Goal: Task Accomplishment & Management: Manage account settings

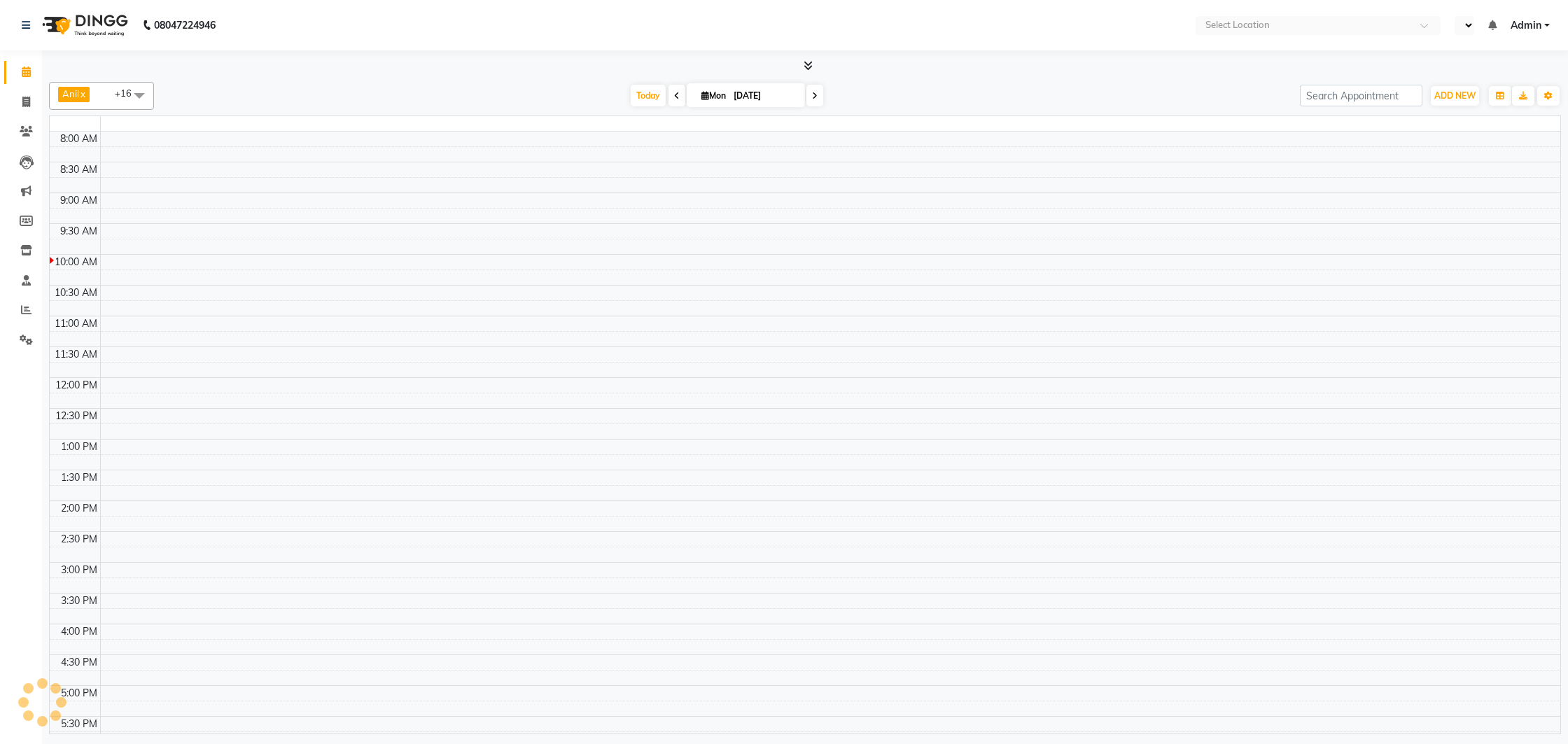
select select "en"
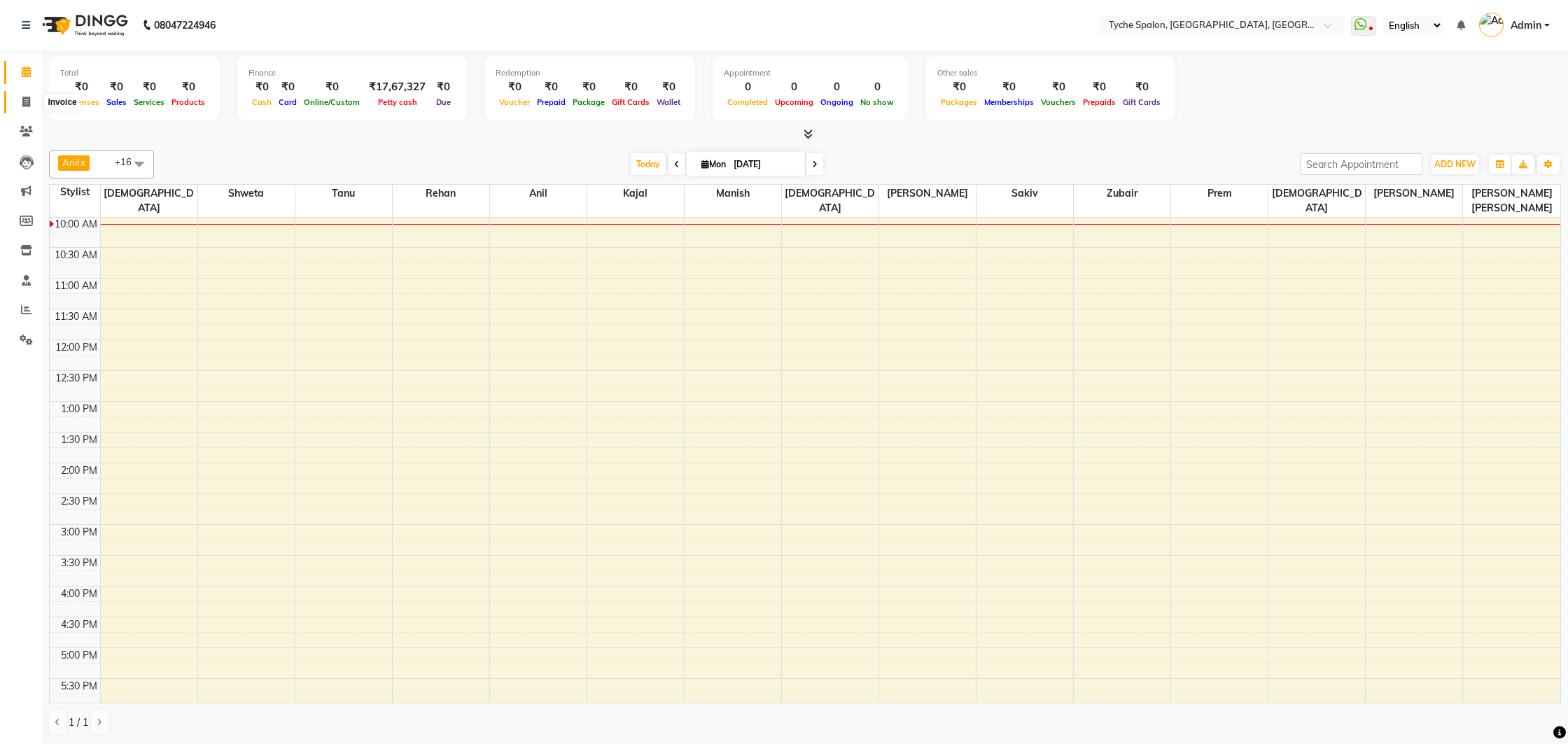
click at [27, 104] on icon at bounding box center [27, 101] width 8 height 11
select select "service"
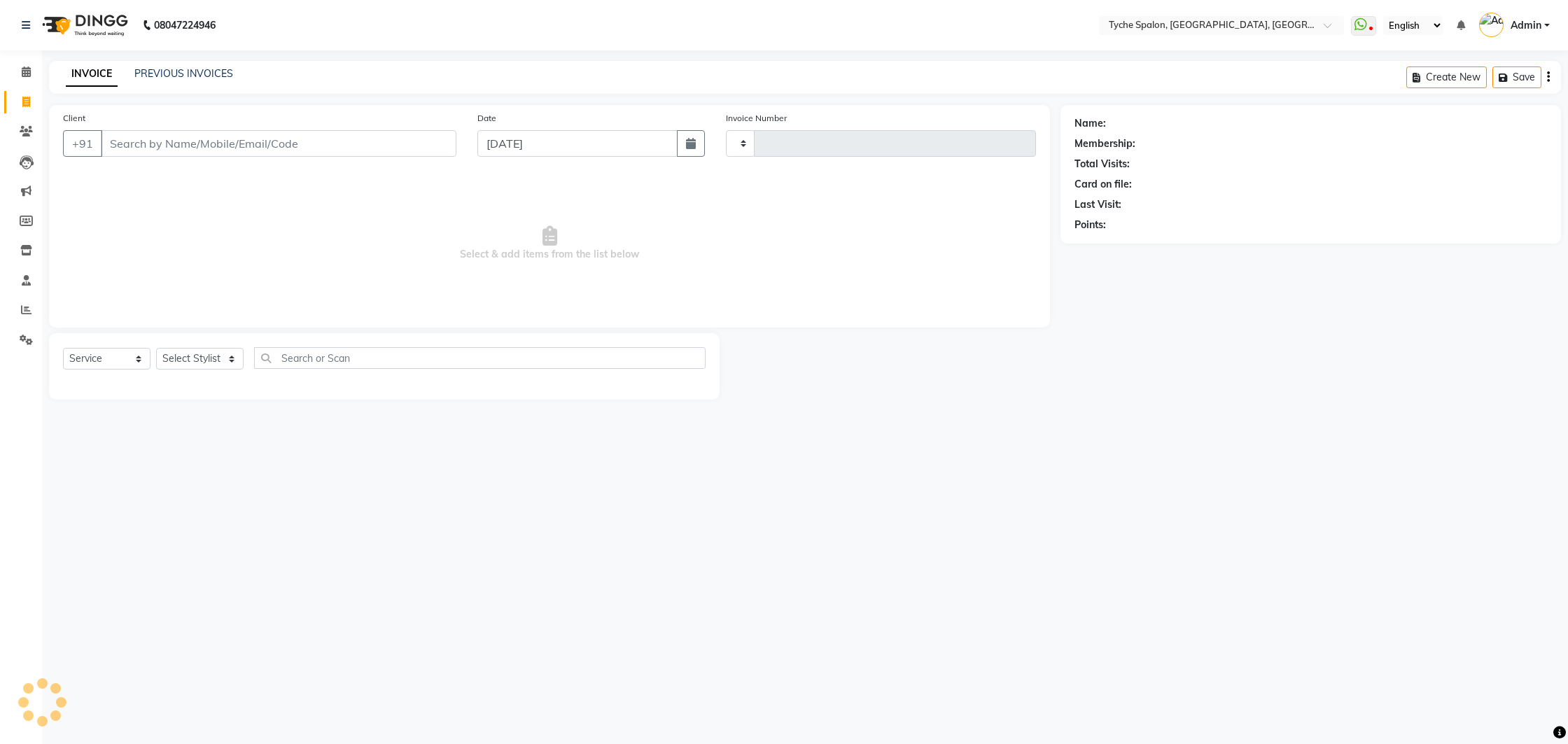
type input "0947"
select select "6320"
click at [23, 342] on icon at bounding box center [26, 340] width 13 height 11
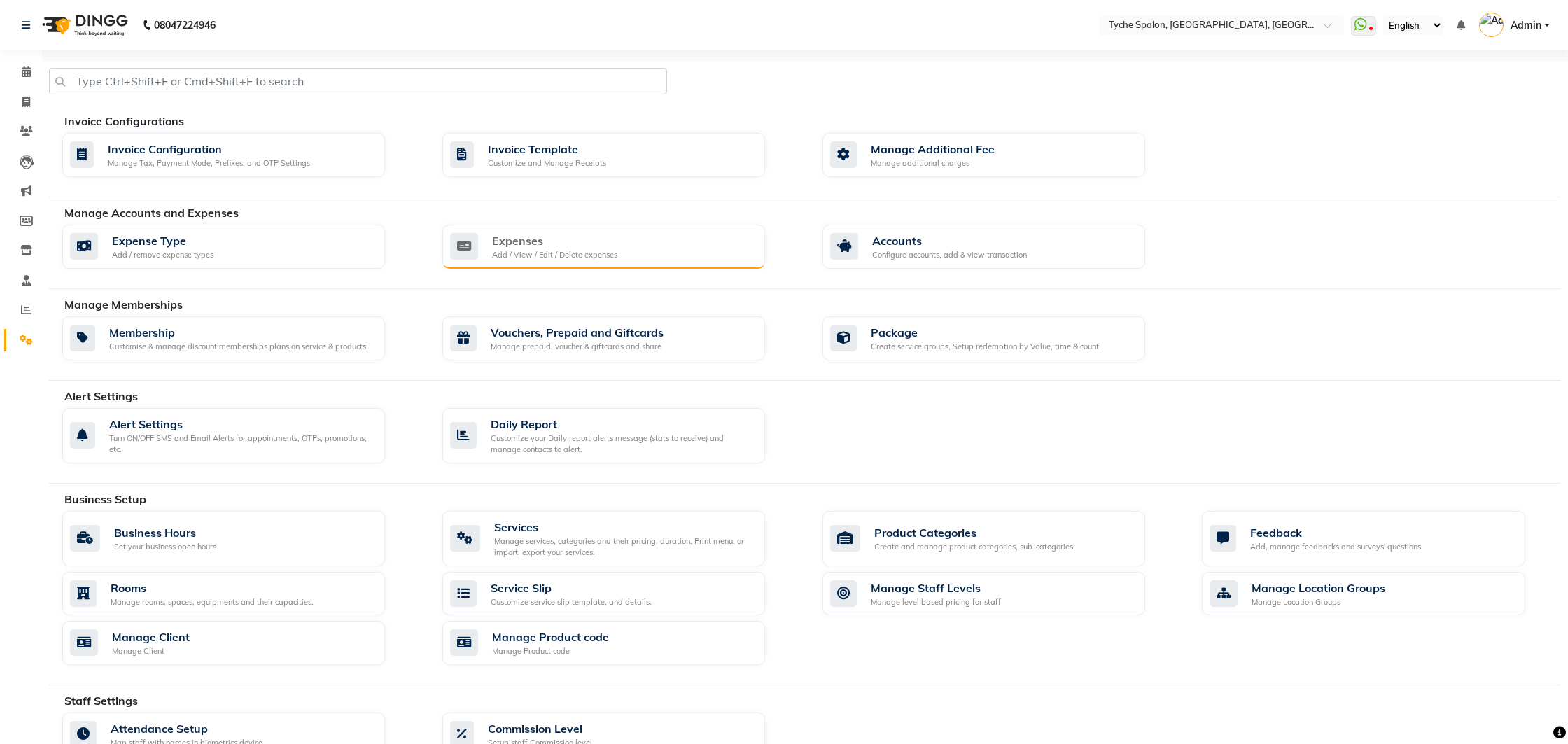
click at [508, 247] on div "Expenses" at bounding box center [554, 240] width 125 height 17
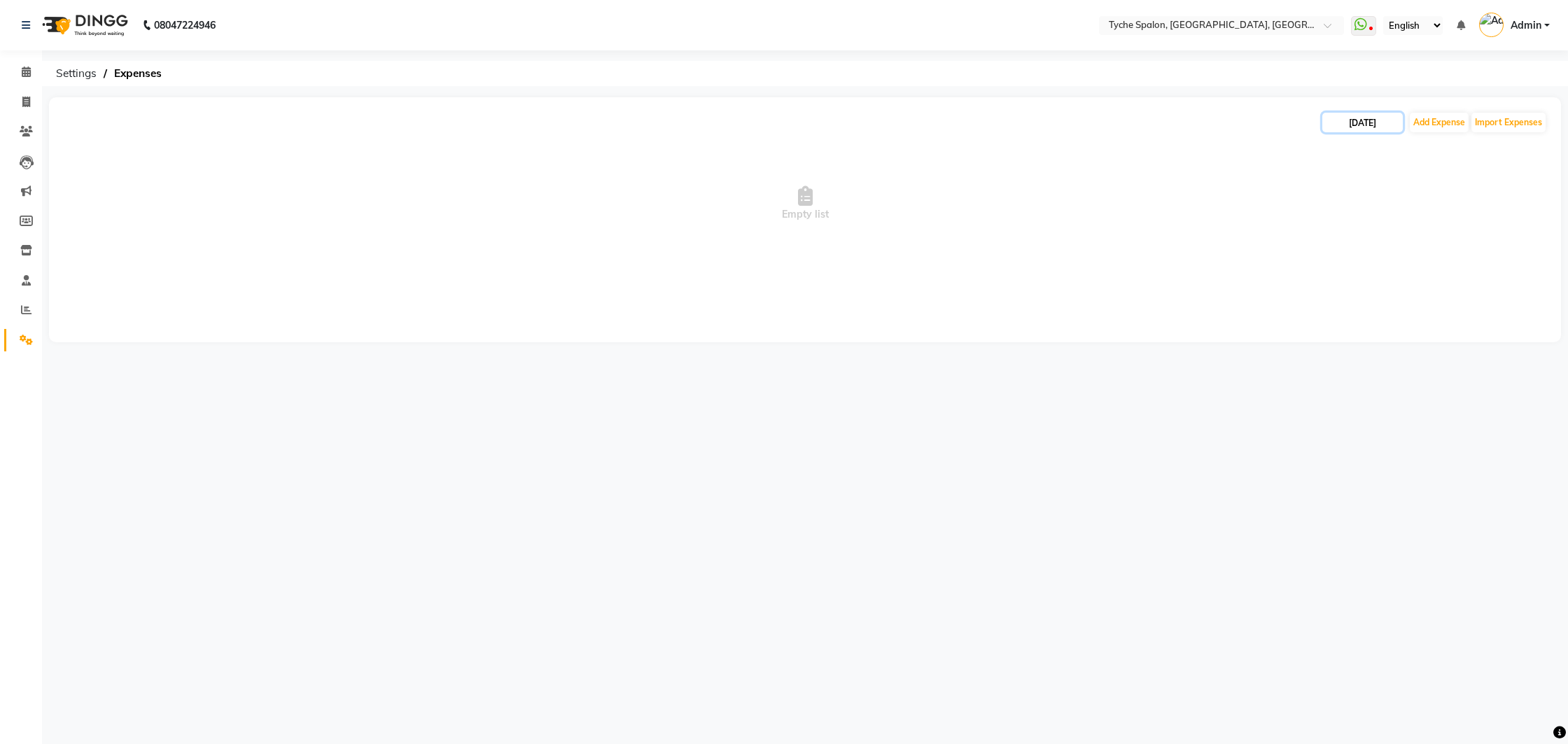
click at [1361, 117] on input "[DATE]" at bounding box center [1362, 122] width 80 height 20
select select "9"
select select "2025"
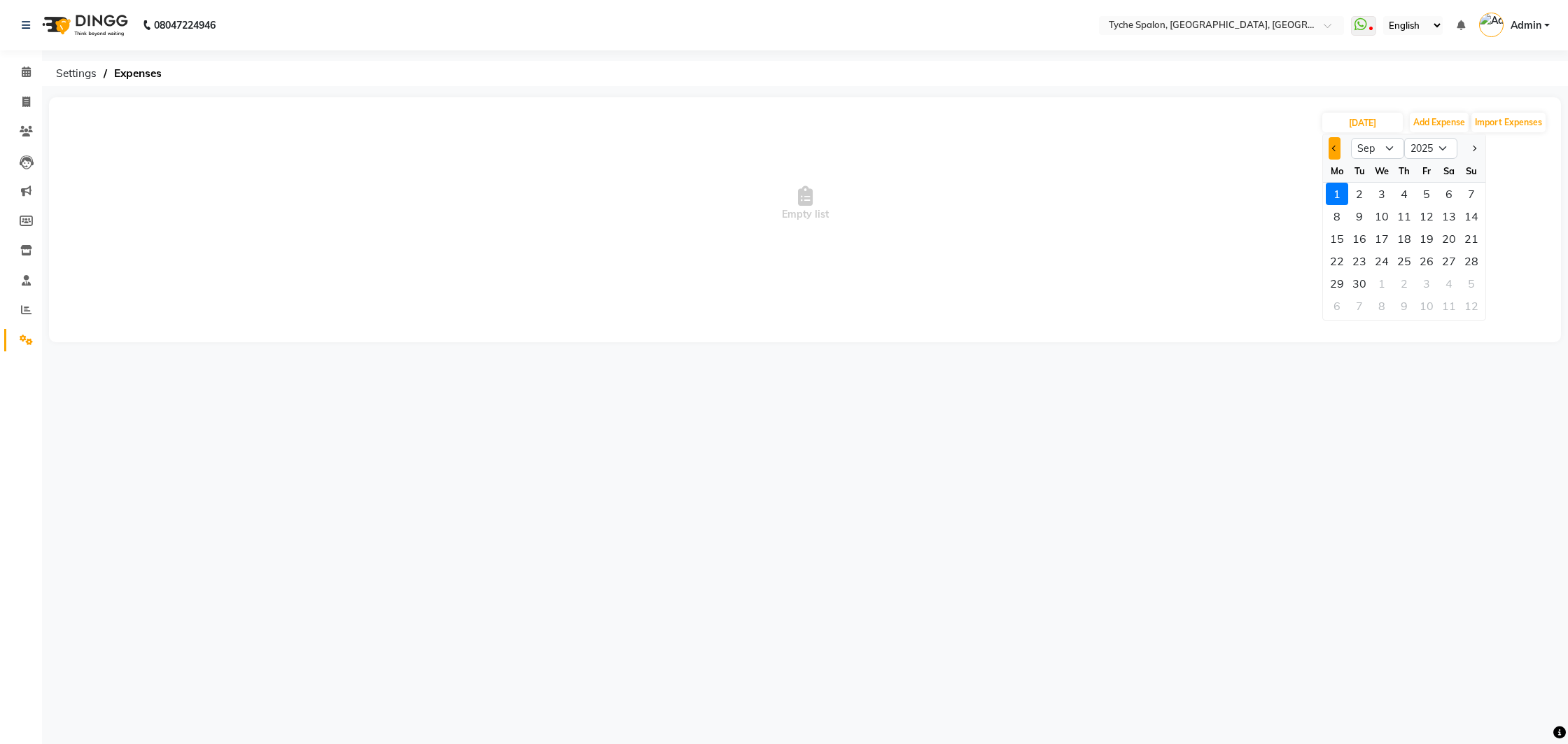
click at [1334, 145] on button "Previous month" at bounding box center [1334, 148] width 12 height 23
select select "8"
click at [1473, 285] on div "31" at bounding box center [1471, 283] width 23 height 23
type input "[DATE]"
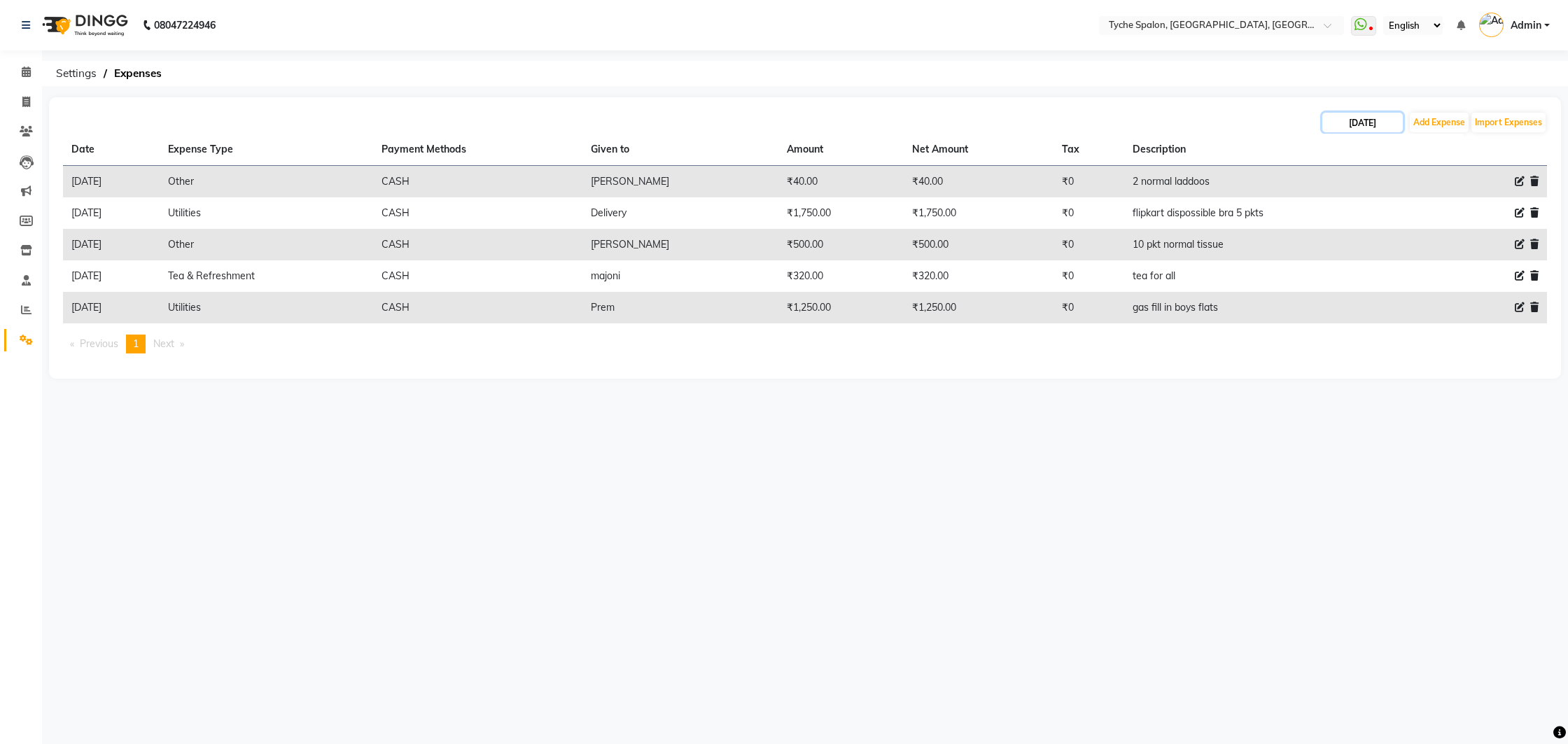
click at [1367, 129] on input "[DATE]" at bounding box center [1362, 122] width 80 height 20
select select "8"
select select "2025"
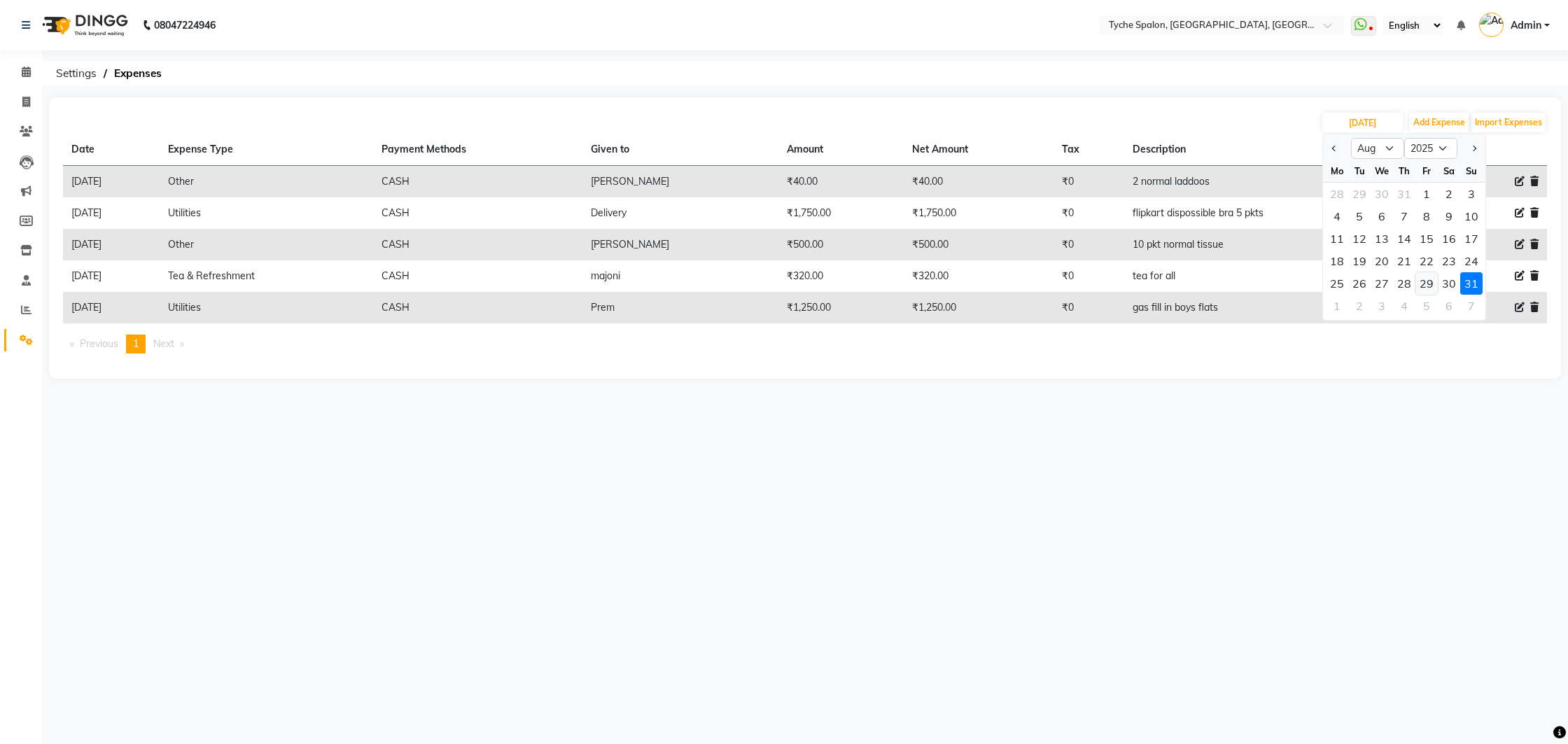
click at [1430, 275] on div "29" at bounding box center [1426, 283] width 23 height 23
type input "[DATE]"
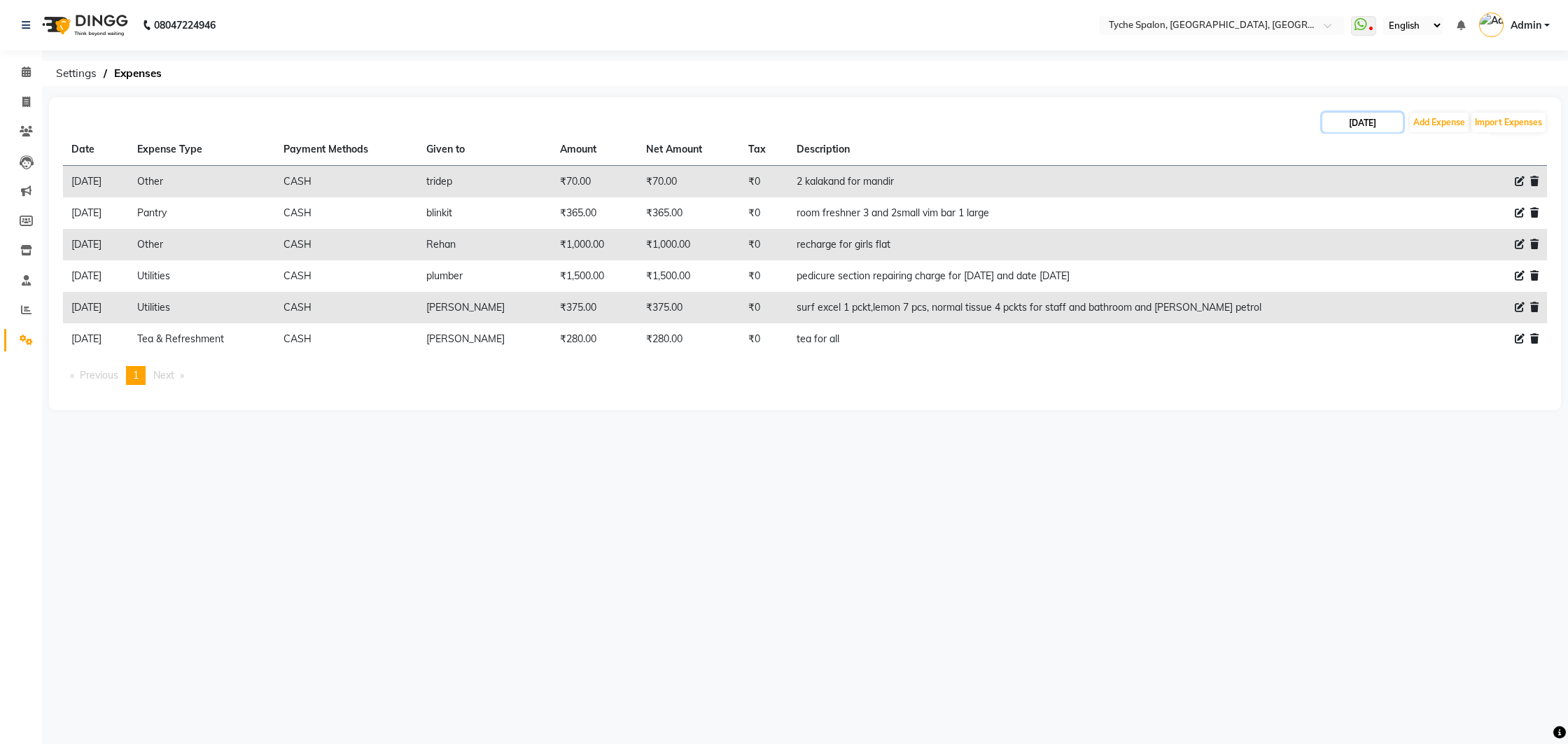
click at [1339, 123] on input "[DATE]" at bounding box center [1362, 122] width 80 height 20
select select "8"
select select "2025"
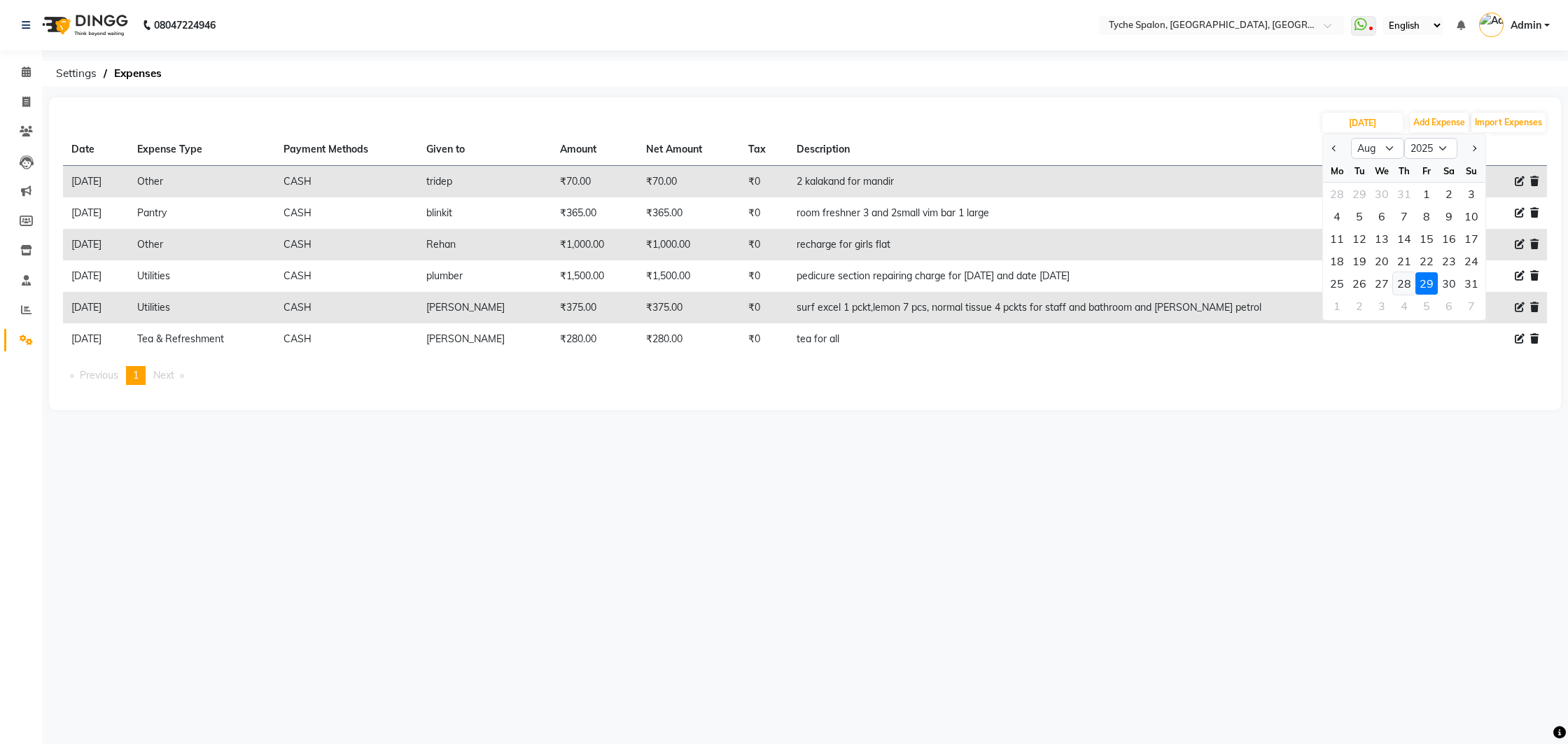
click at [1401, 278] on div "28" at bounding box center [1404, 283] width 23 height 23
type input "[DATE]"
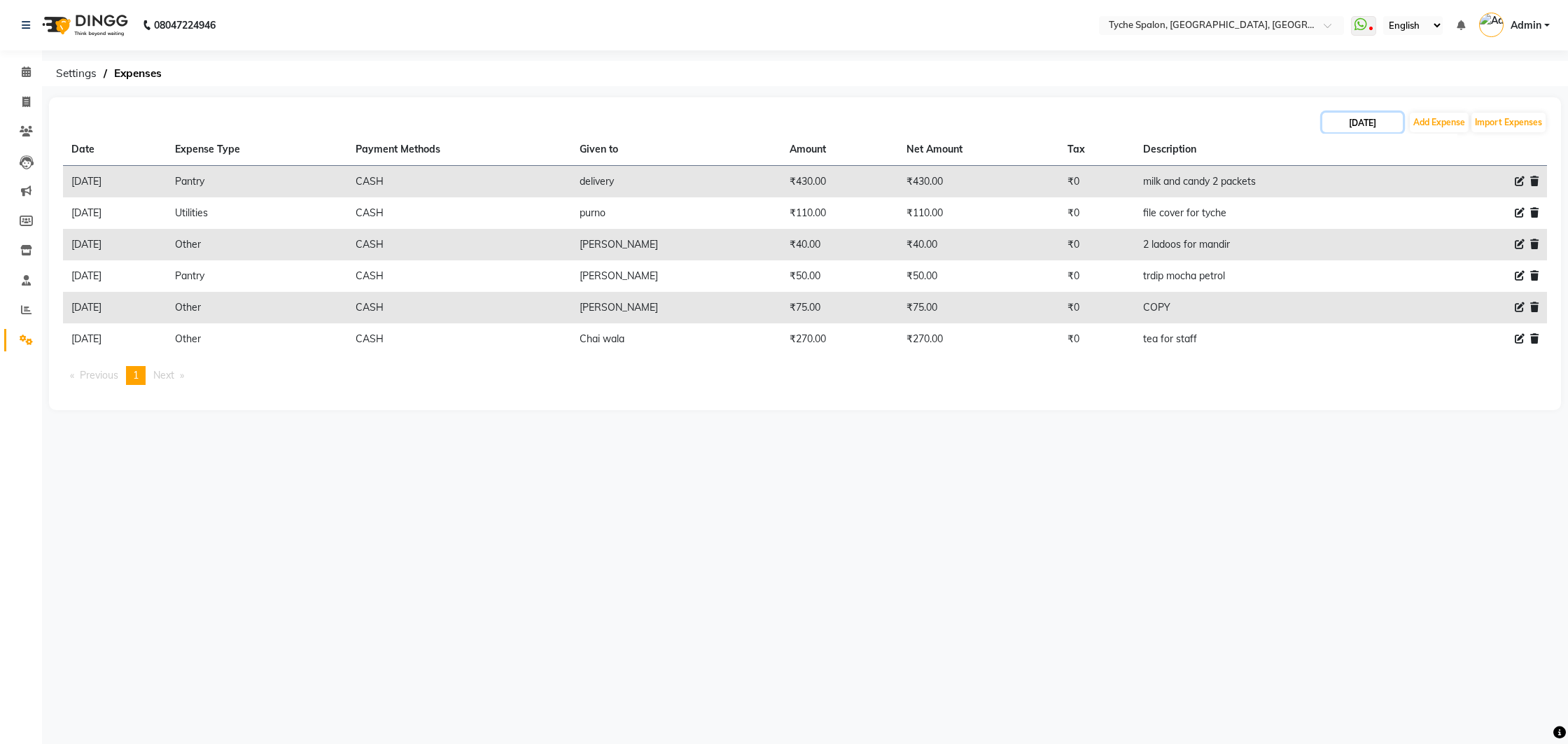
click at [1372, 123] on input "[DATE]" at bounding box center [1362, 122] width 80 height 20
select select "8"
select select "2025"
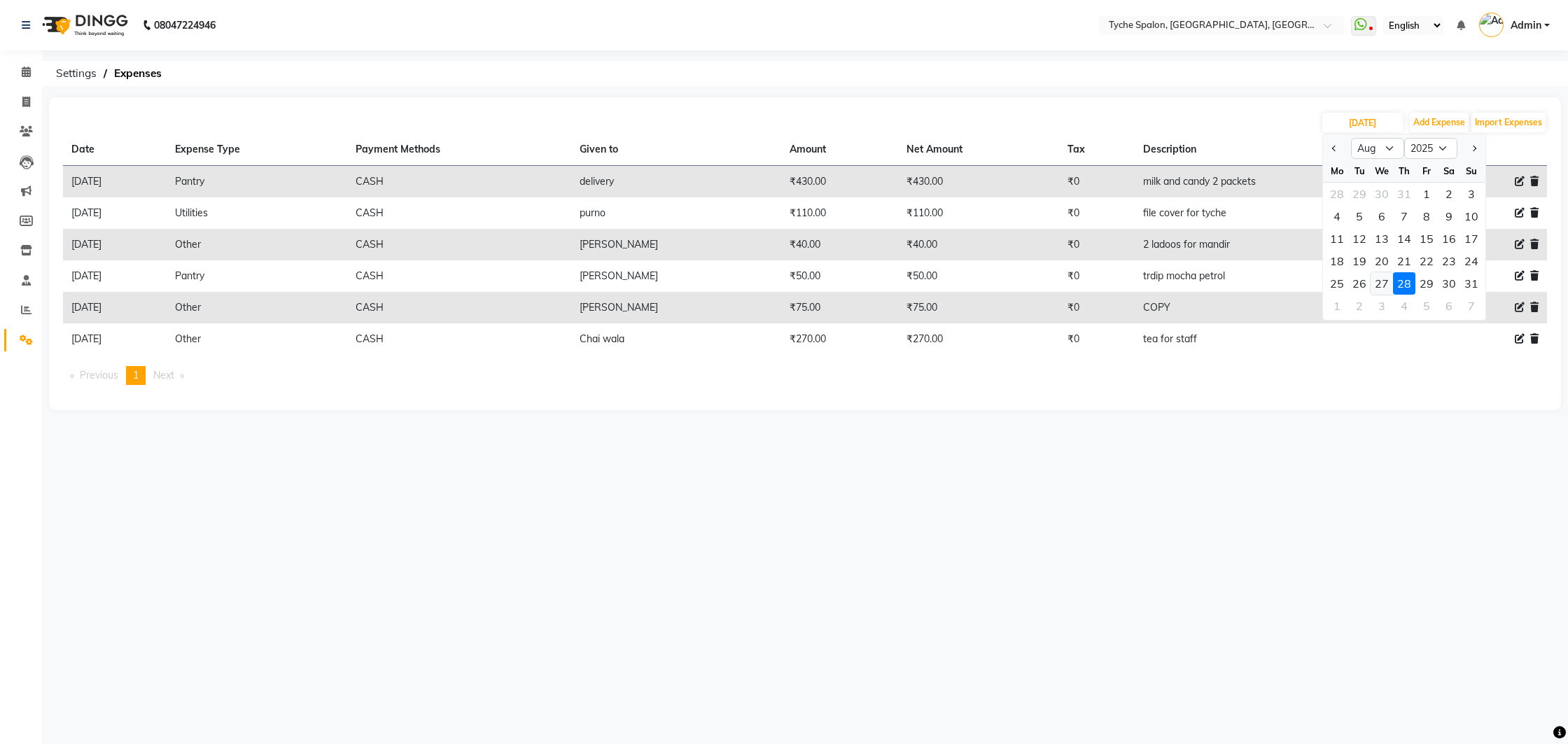
click at [1383, 280] on div "27" at bounding box center [1381, 283] width 23 height 23
type input "[DATE]"
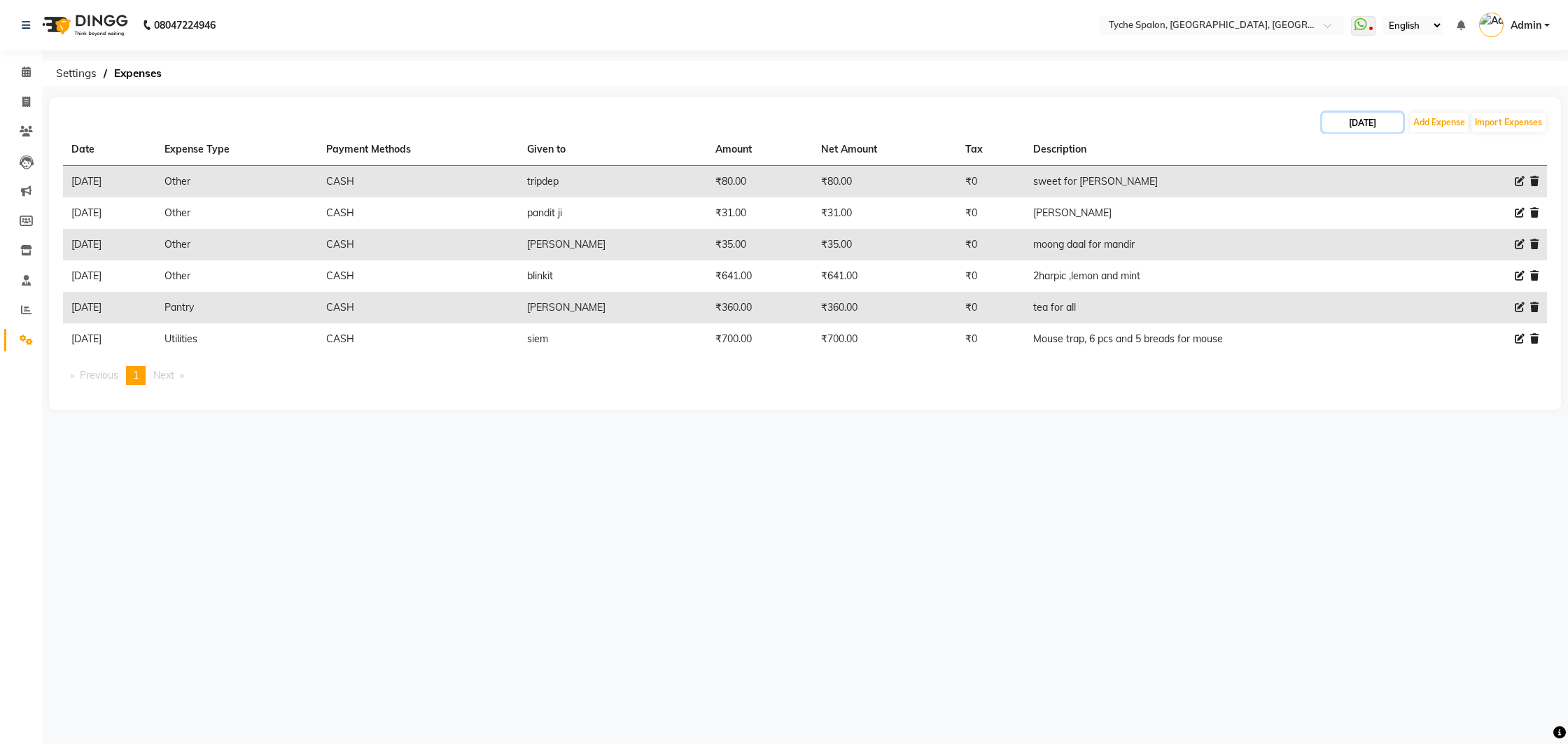
click at [1356, 128] on input "[DATE]" at bounding box center [1362, 122] width 80 height 20
select select "8"
select select "2025"
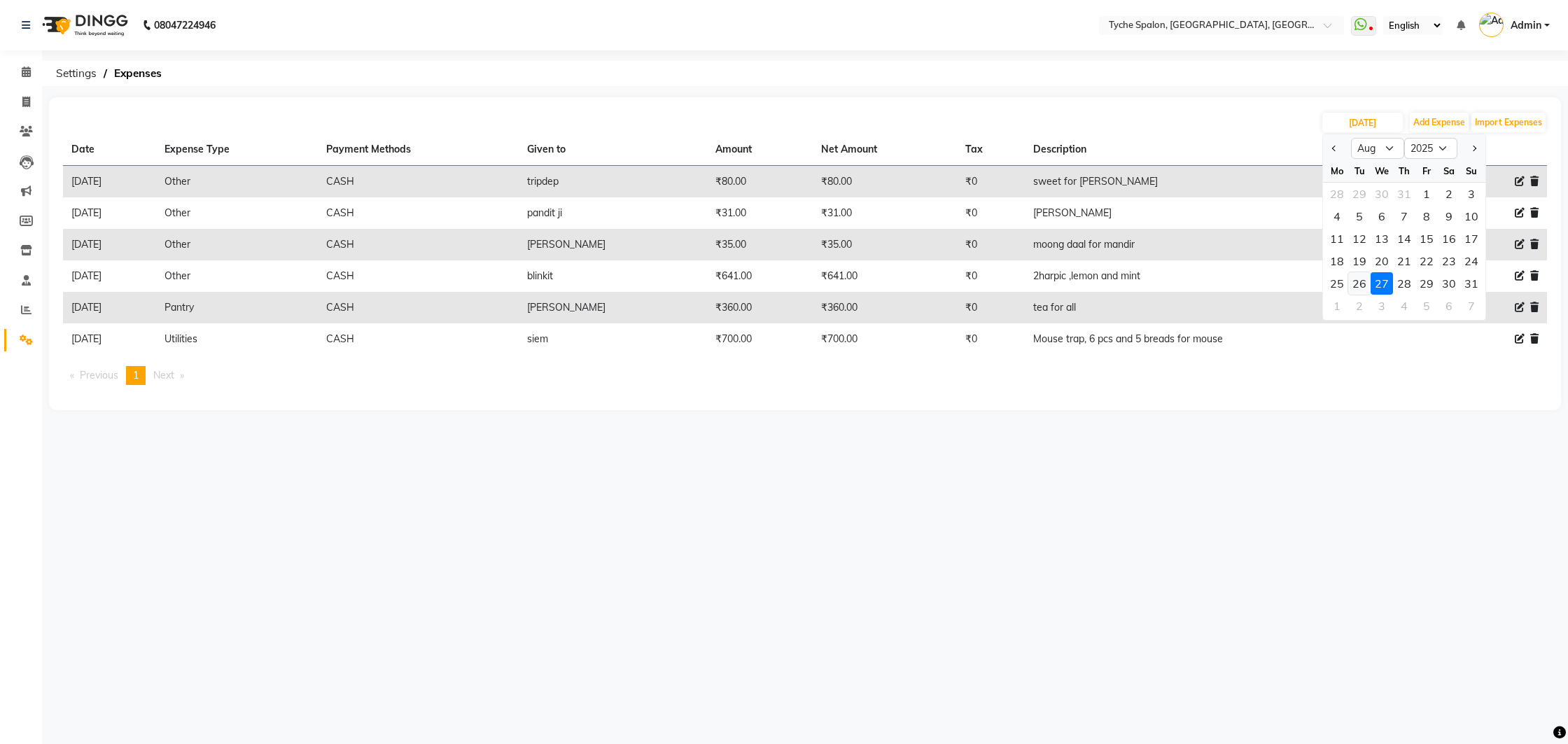
click at [1362, 273] on div "26" at bounding box center [1359, 283] width 23 height 23
type input "[DATE]"
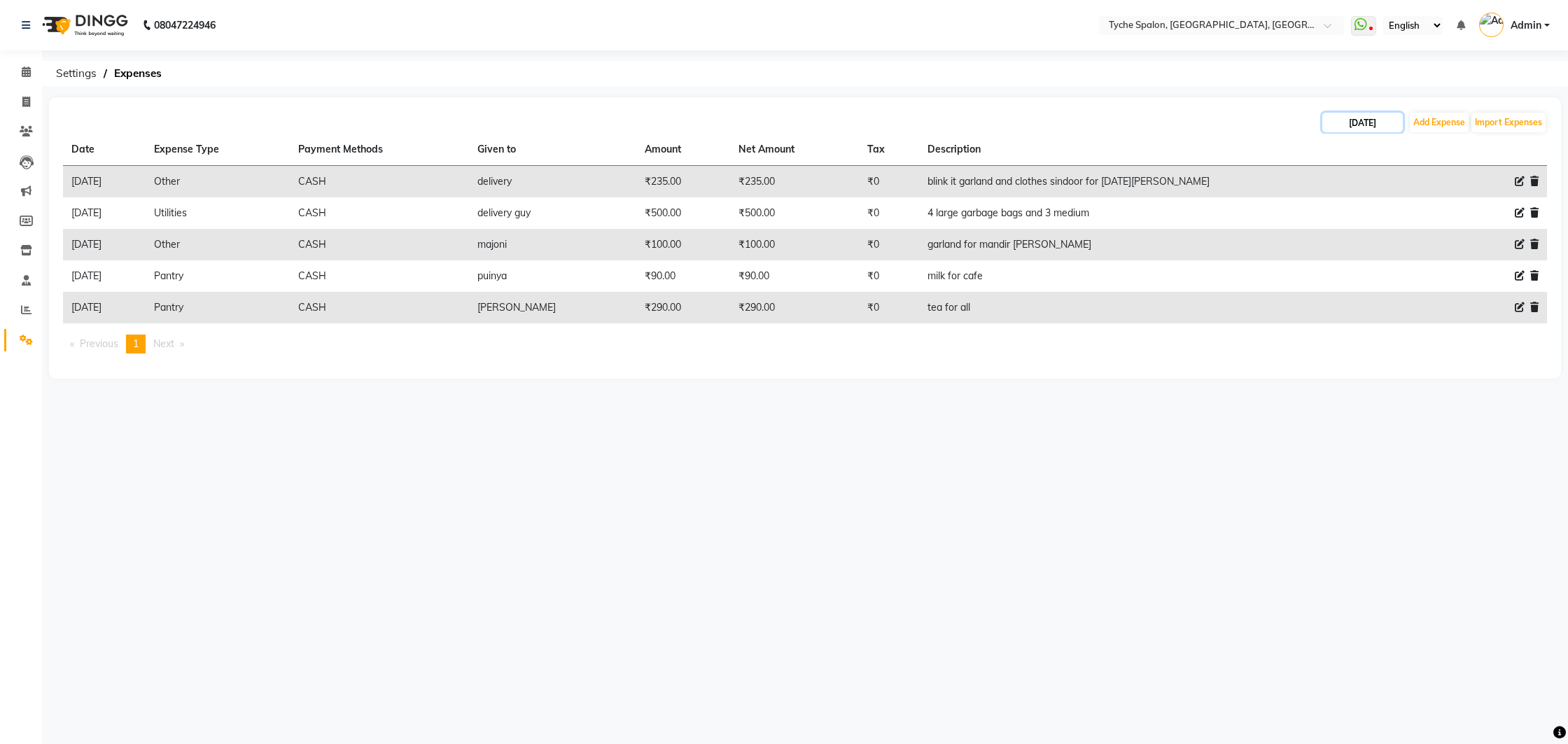
click at [1354, 119] on input "[DATE]" at bounding box center [1362, 122] width 80 height 20
select select "8"
select select "2025"
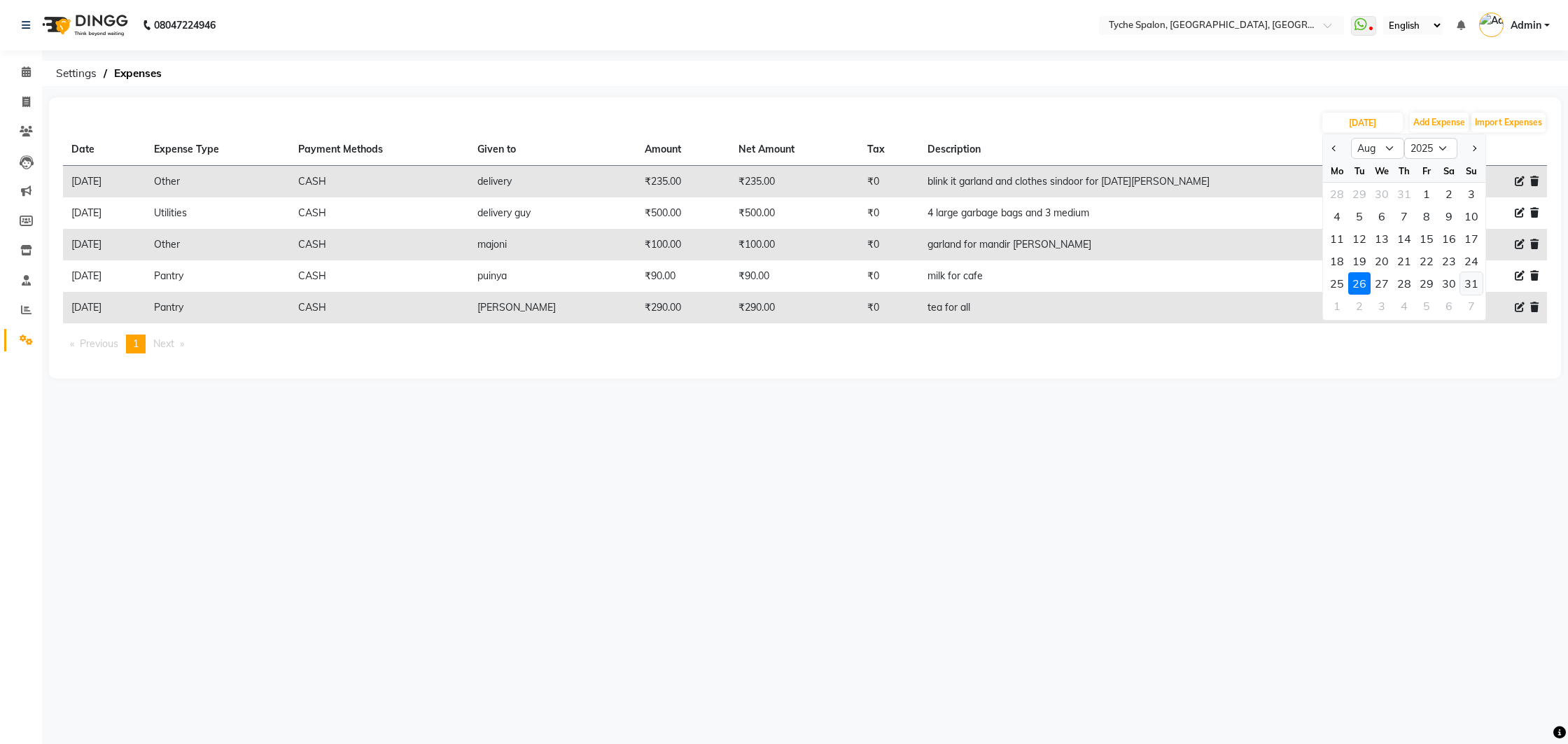
click at [1474, 283] on div "31" at bounding box center [1471, 283] width 23 height 23
type input "[DATE]"
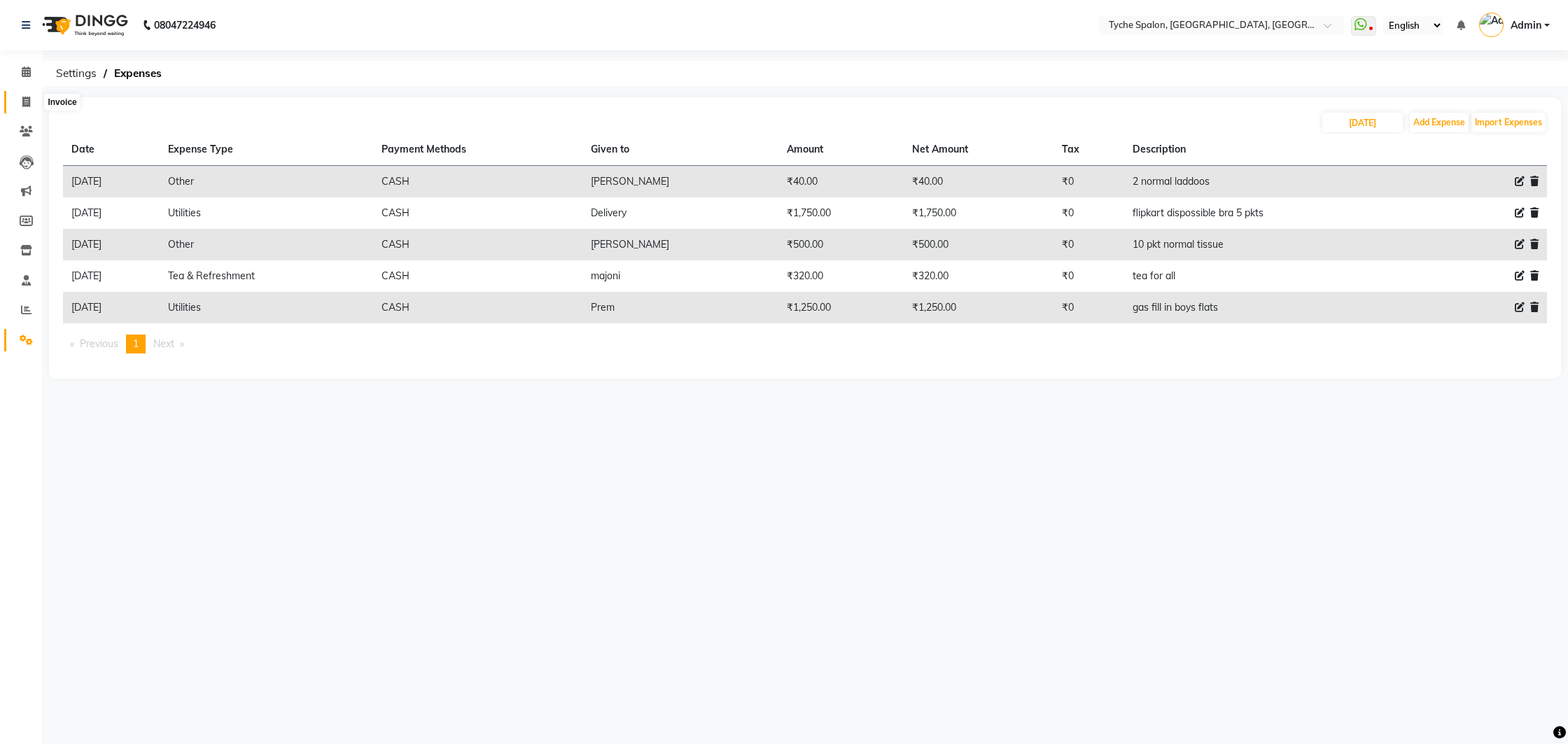
click at [21, 94] on span at bounding box center [26, 102] width 25 height 16
select select "service"
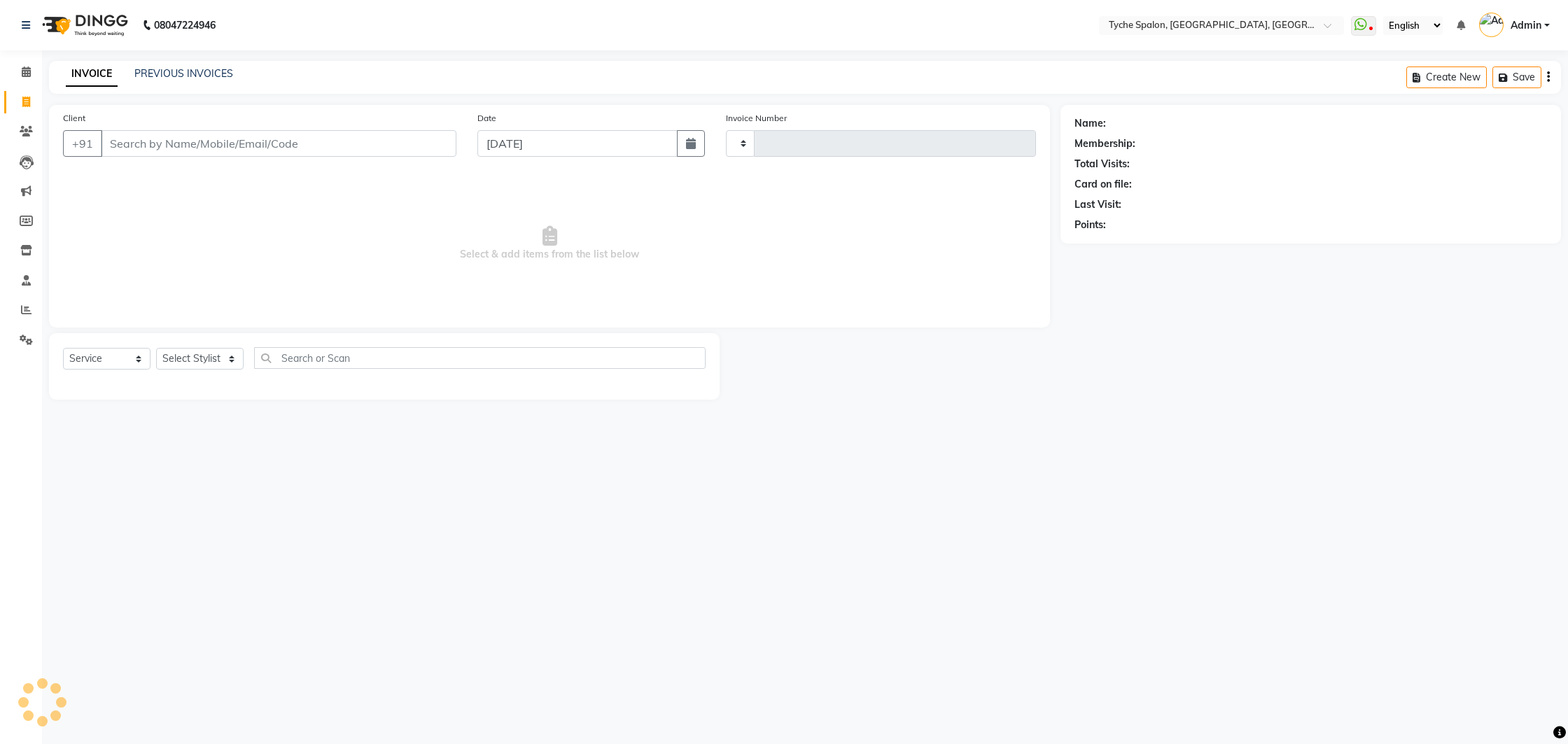
type input "0947"
select select "6320"
